Goal: Task Accomplishment & Management: Manage account settings

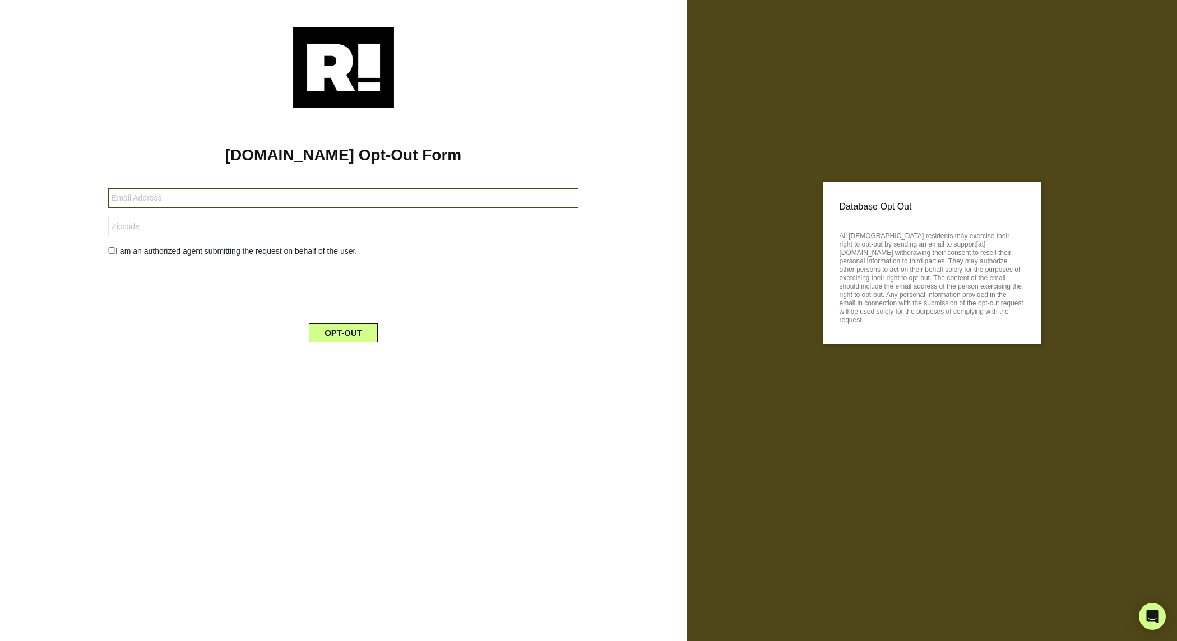
click at [316, 198] on input "text" at bounding box center [343, 198] width 470 height 20
type input "btmclaughlin@gmail.com"
type input "95655"
click at [112, 251] on input "checkbox" at bounding box center [111, 250] width 7 height 7
click at [112, 249] on input "checkbox" at bounding box center [111, 250] width 7 height 7
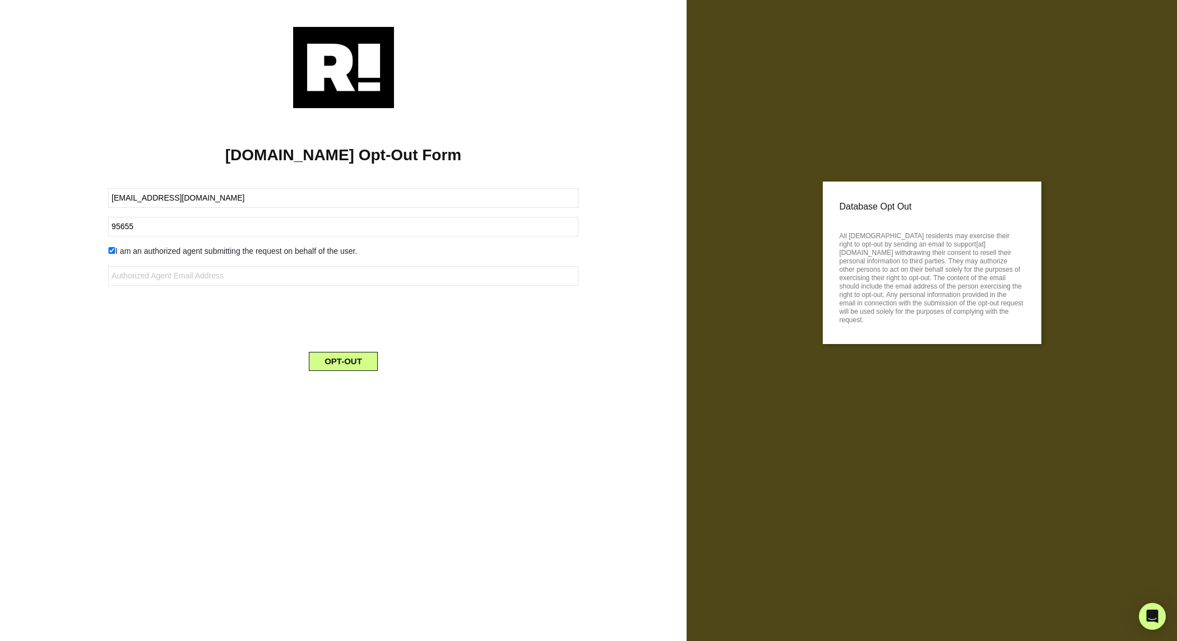
checkbox input "false"
click at [355, 334] on button "OPT-OUT" at bounding box center [343, 332] width 69 height 19
